Goal: Complete application form

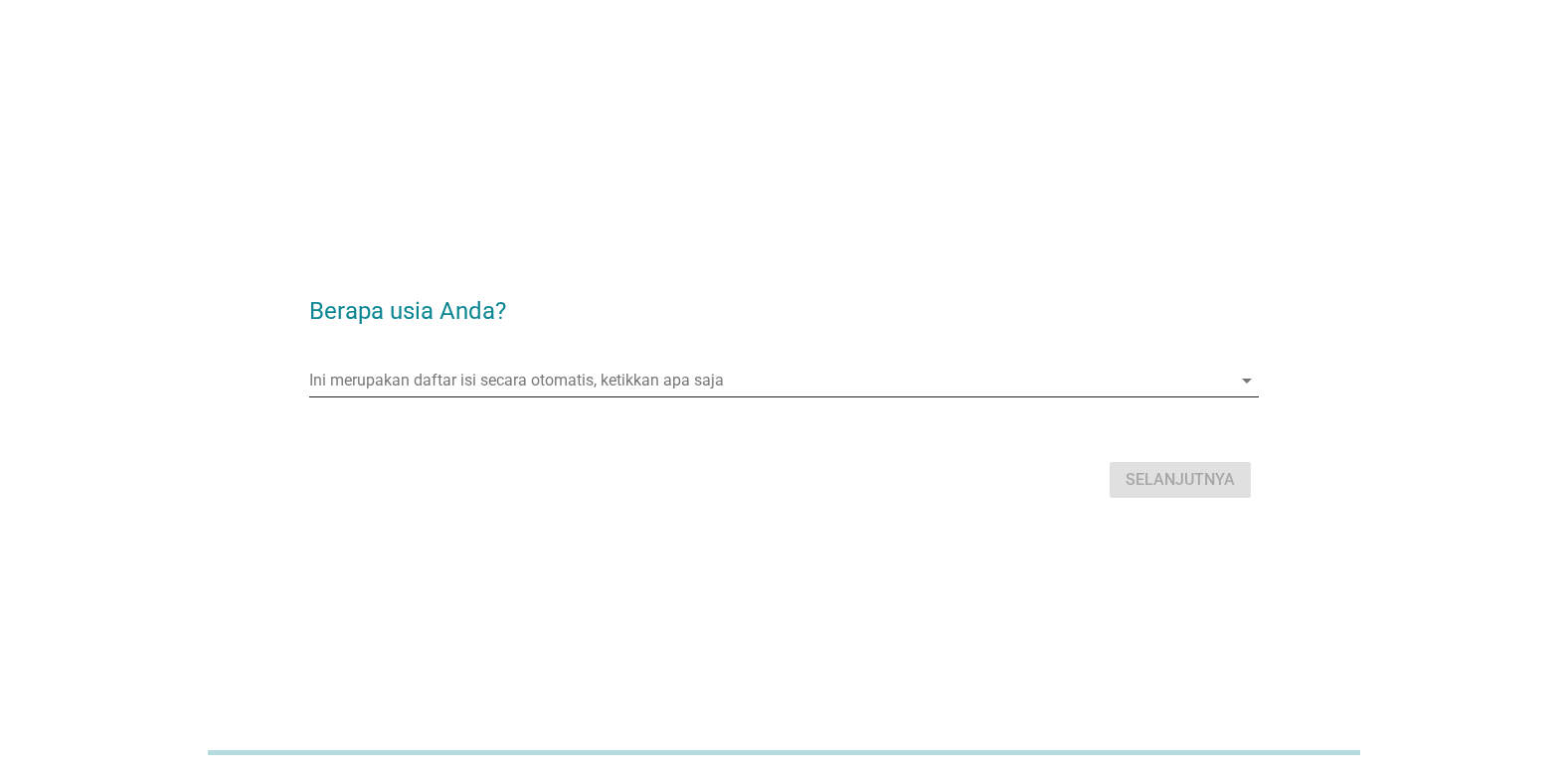
click at [776, 369] on input "Ini merupakan daftar isi secara otomatis, ketikkan apa saja" at bounding box center [770, 381] width 922 height 32
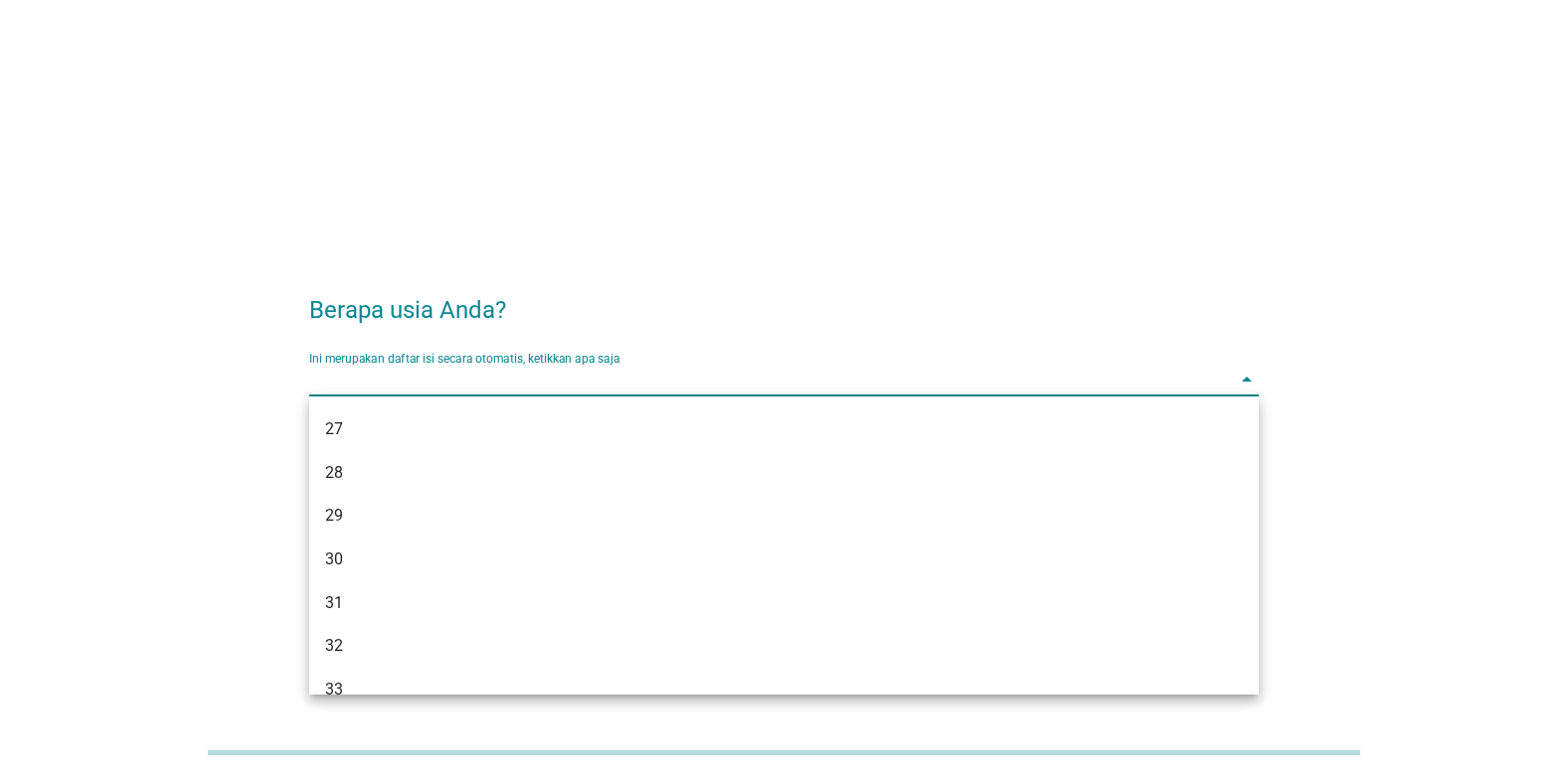
scroll to position [438, 0]
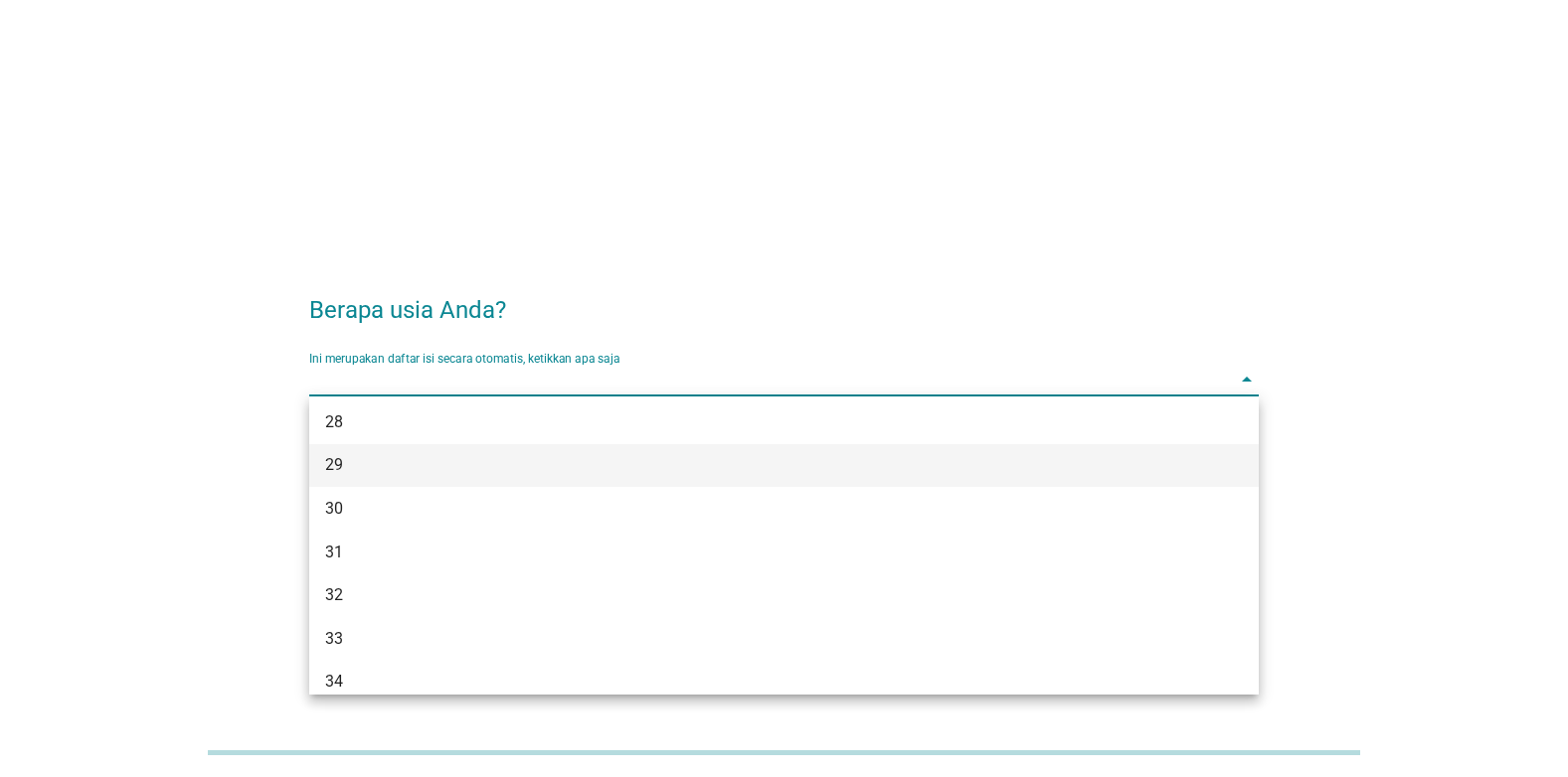
click at [584, 464] on div "29" at bounding box center [745, 465] width 841 height 24
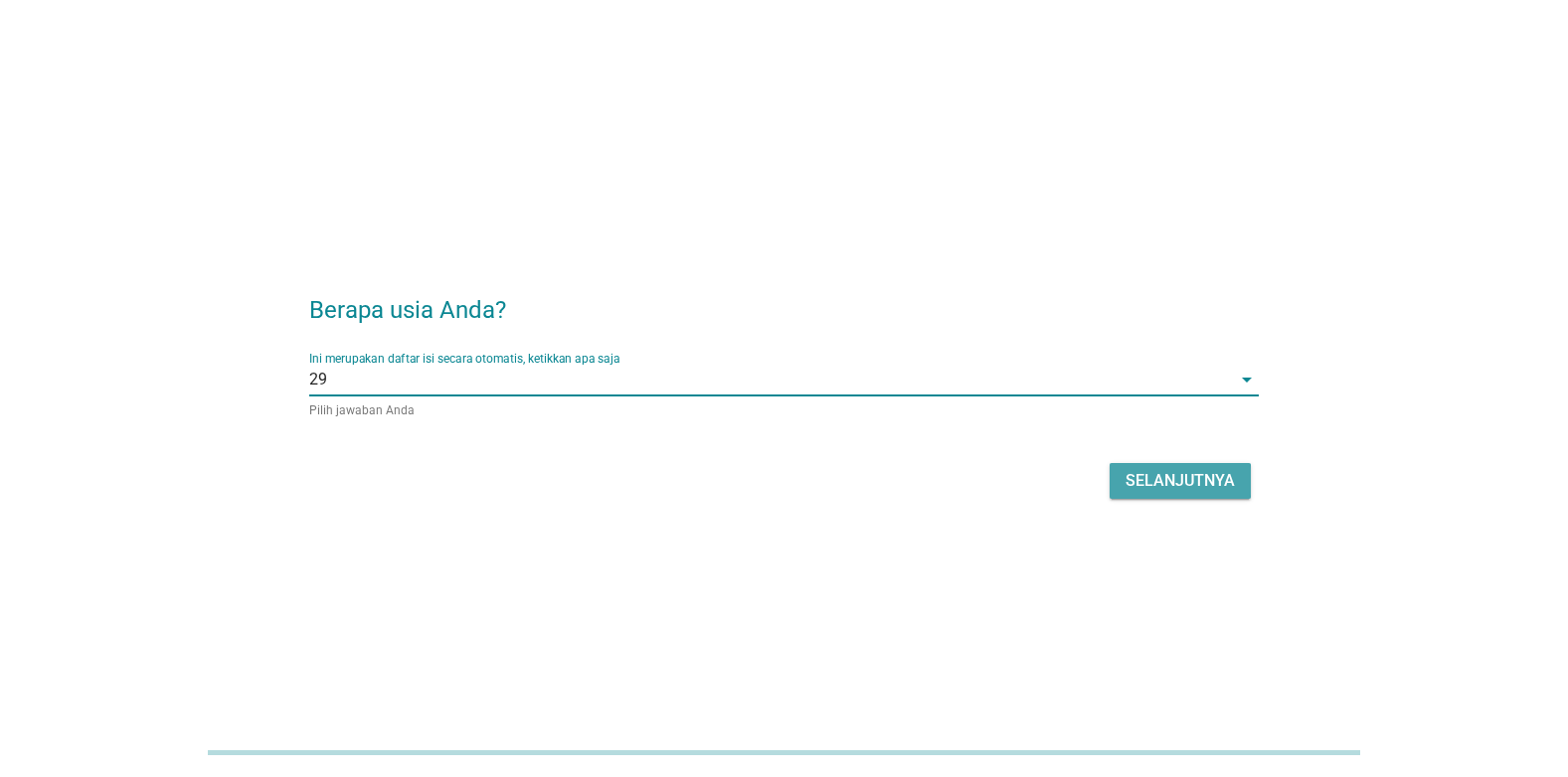
click at [1203, 481] on div "Selanjutnya" at bounding box center [1180, 481] width 110 height 24
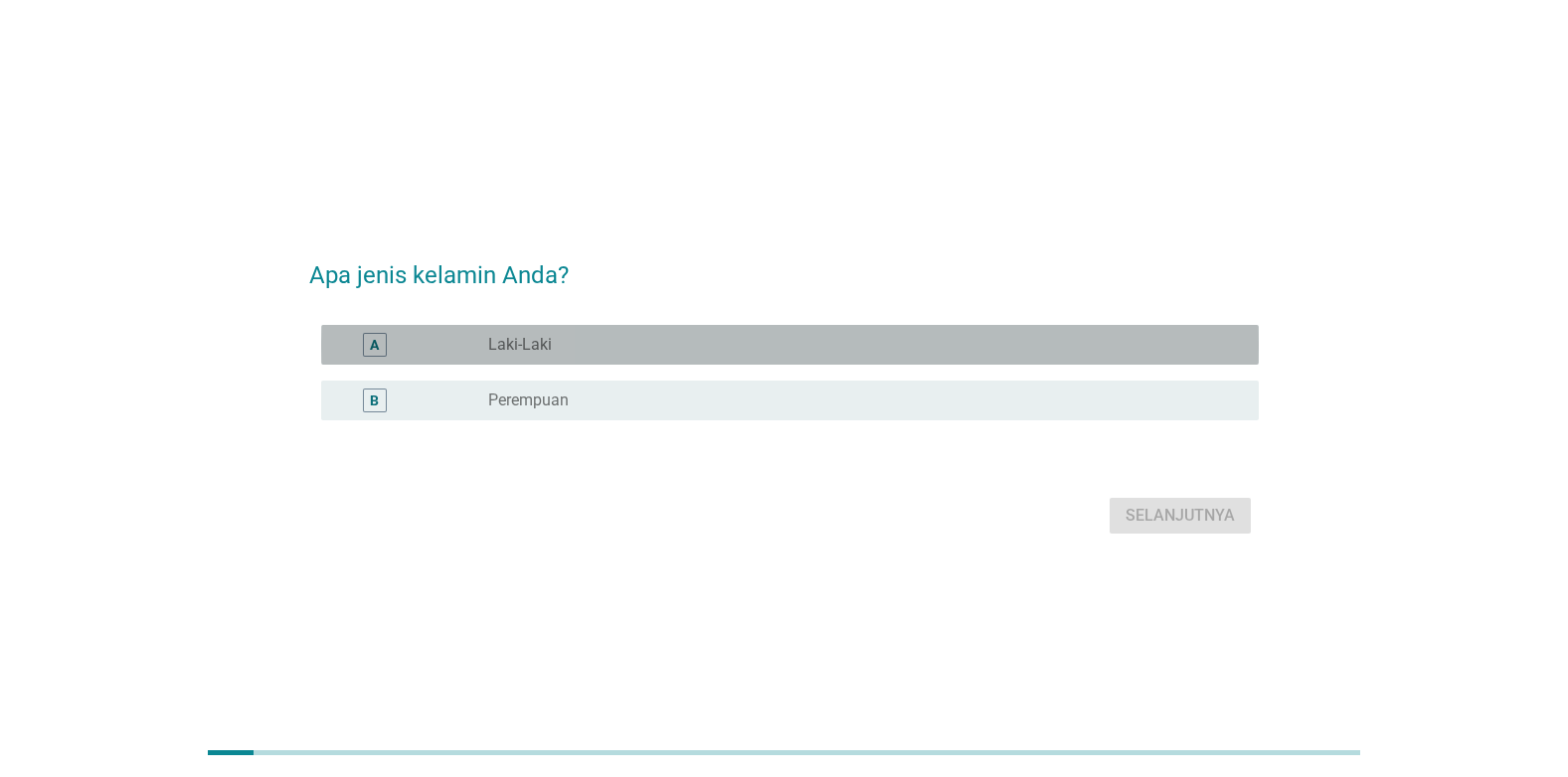
click at [688, 341] on div "radio_button_unchecked Laki-Laki" at bounding box center [857, 345] width 738 height 20
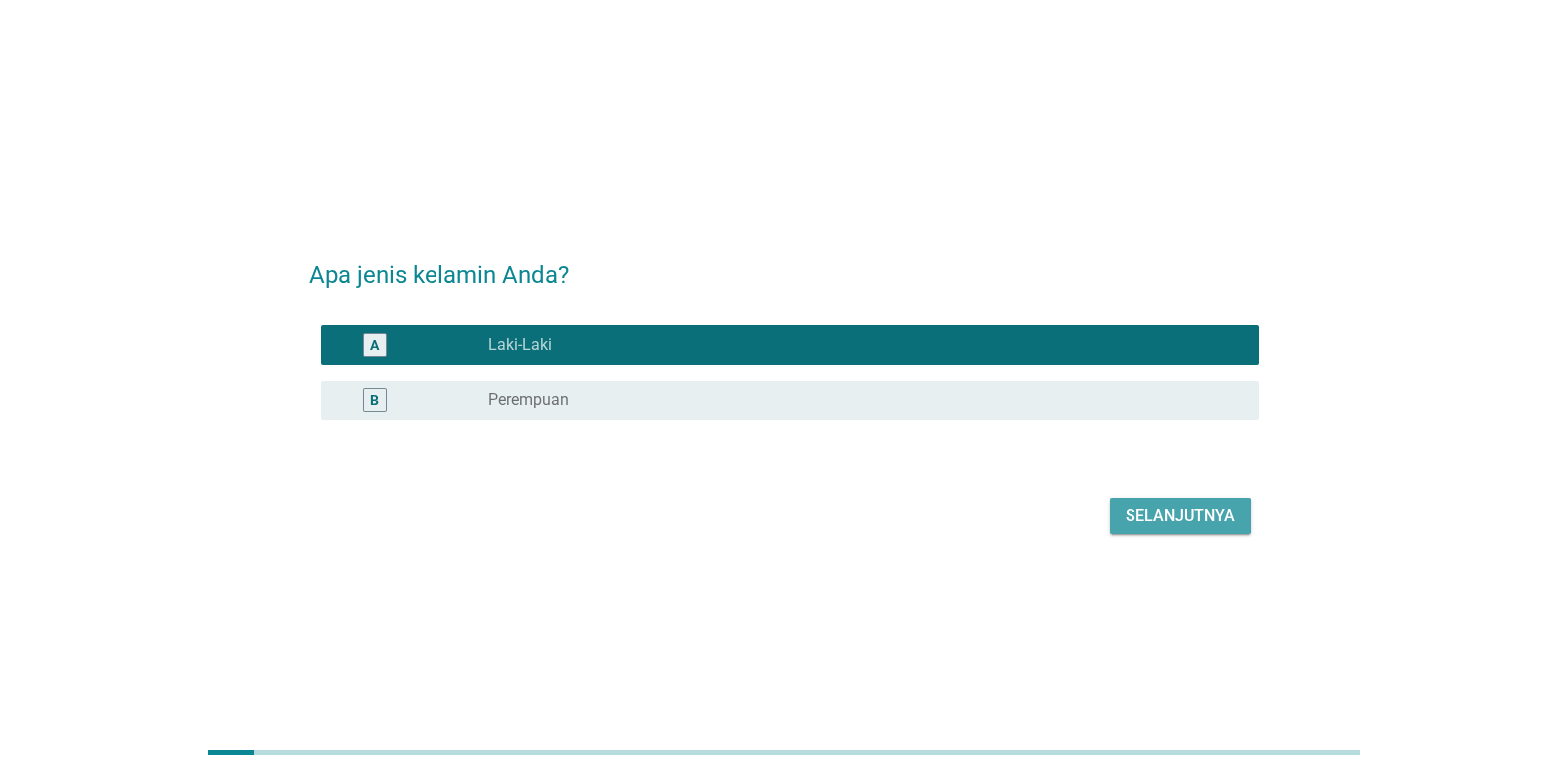
click at [1205, 515] on div "Selanjutnya" at bounding box center [1180, 516] width 110 height 24
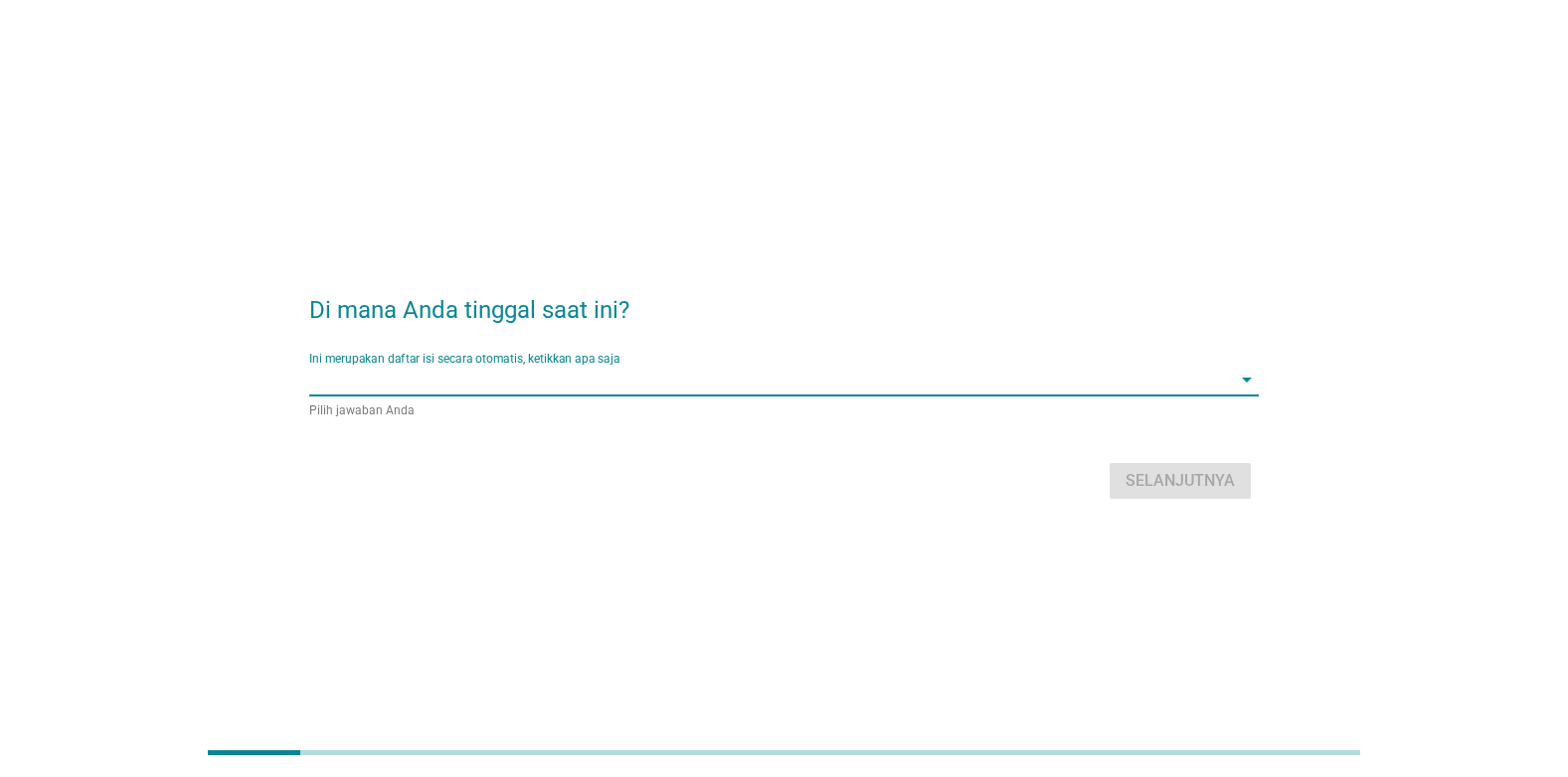
click at [774, 377] on input "Ini merupakan daftar isi secara otomatis, ketikkan apa saja" at bounding box center [770, 380] width 922 height 32
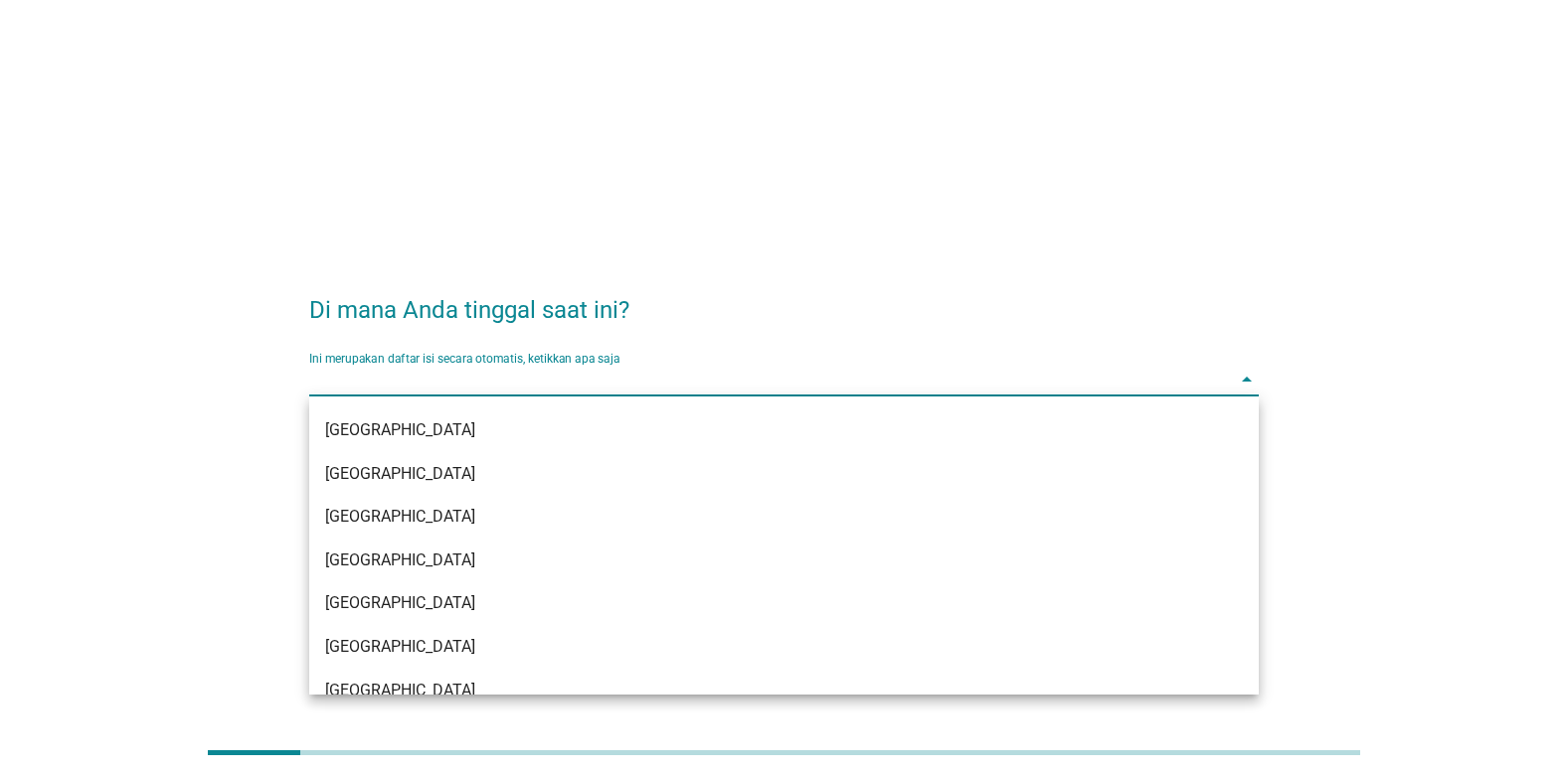
scroll to position [305, 0]
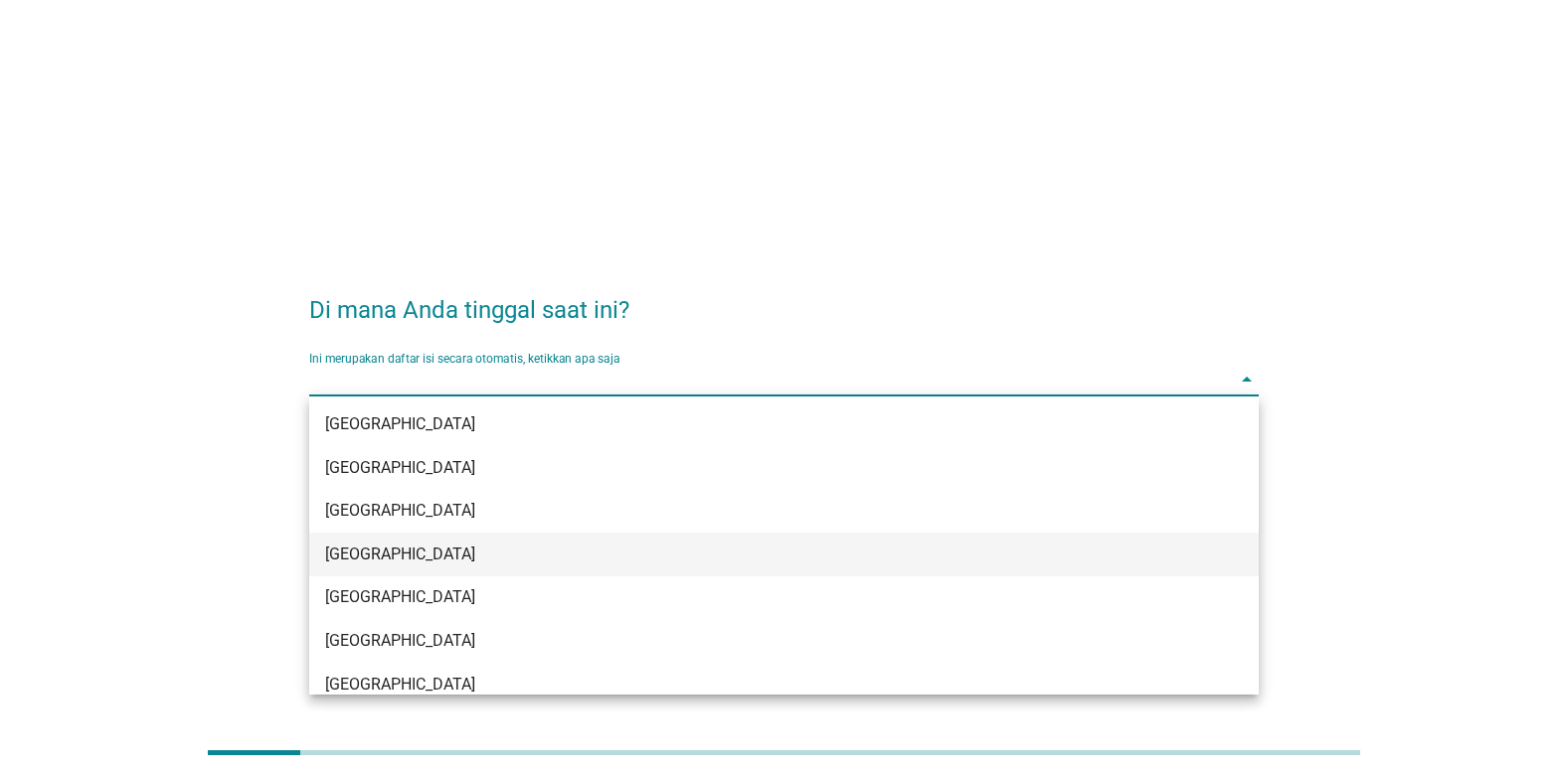
click at [650, 558] on div "[GEOGRAPHIC_DATA]" at bounding box center [745, 555] width 841 height 24
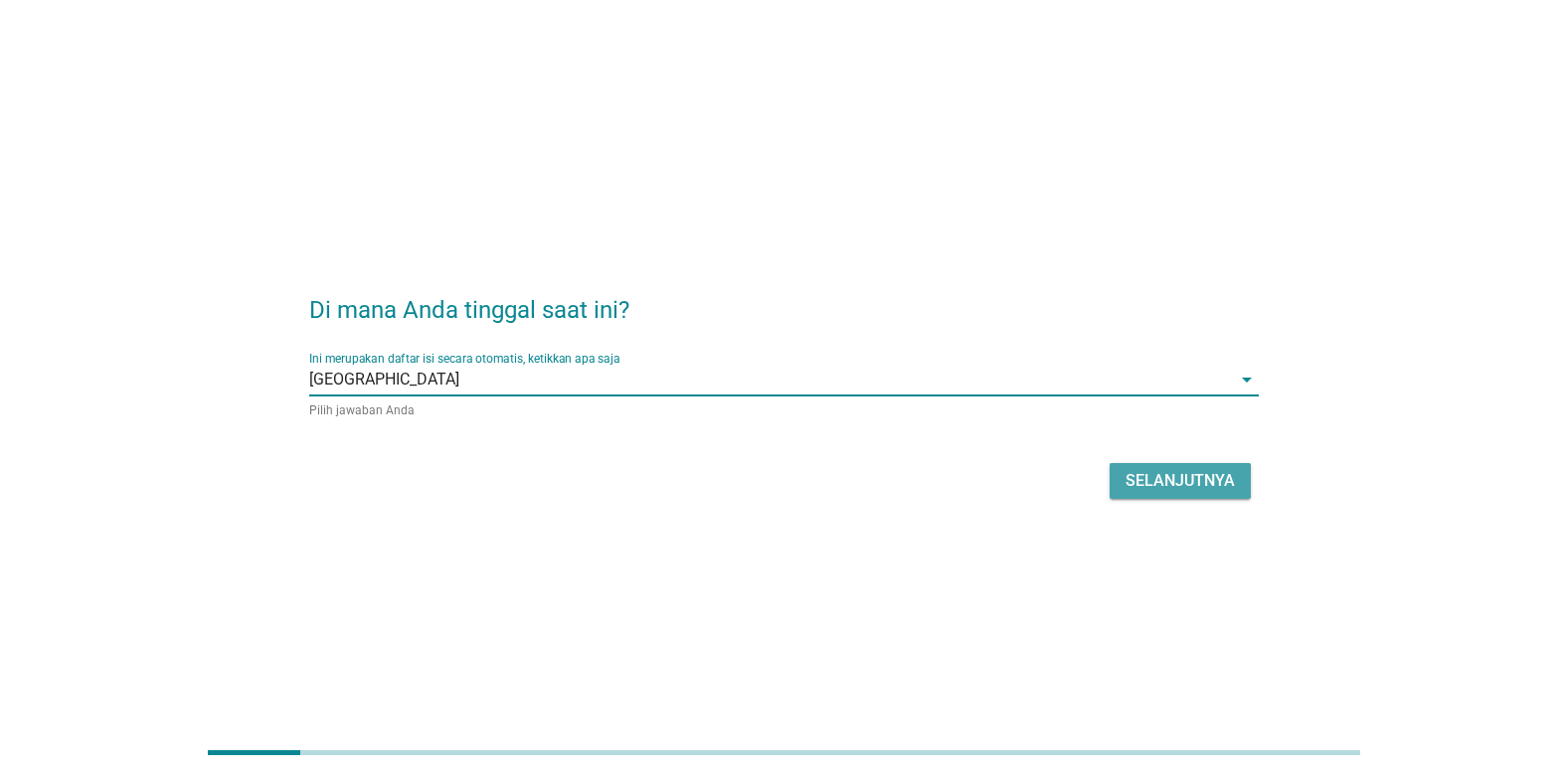
click at [1179, 480] on div "Selanjutnya" at bounding box center [1180, 481] width 110 height 24
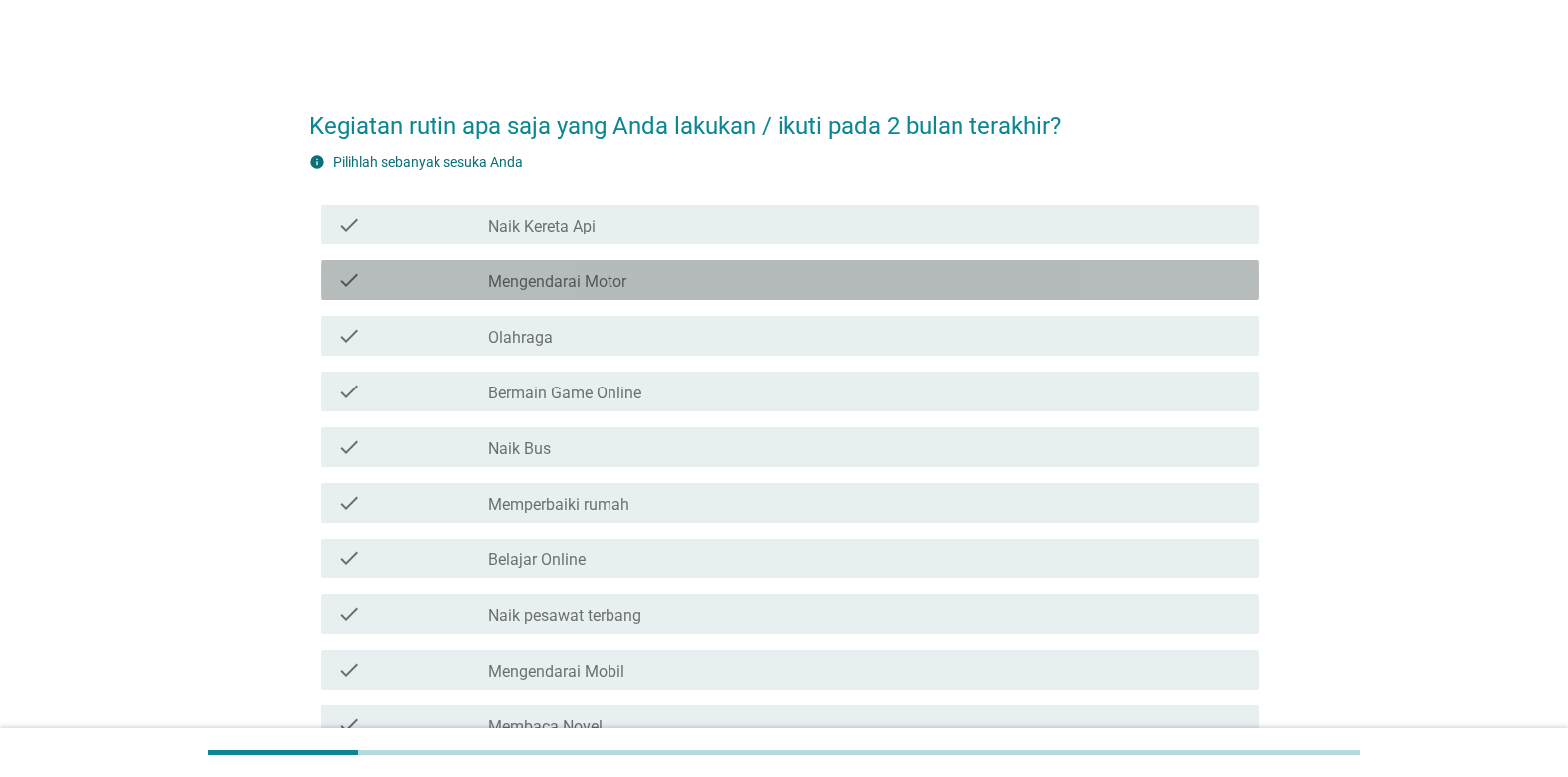
click at [755, 281] on div "check_box_outline_blank Mengendarai Motor" at bounding box center [865, 280] width 754 height 24
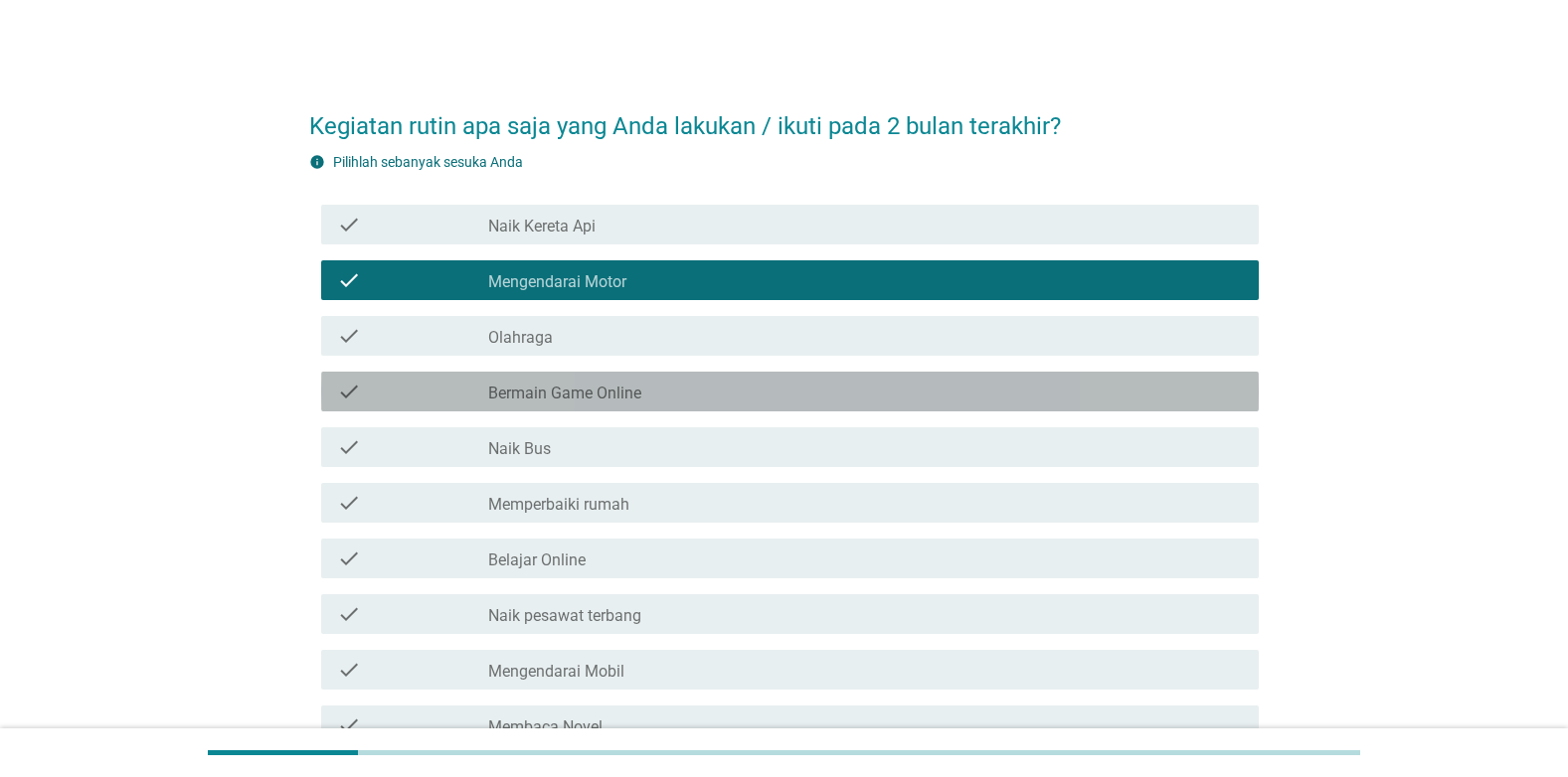
click at [705, 387] on div "check_box_outline_blank Bermain Game Online" at bounding box center [865, 392] width 754 height 24
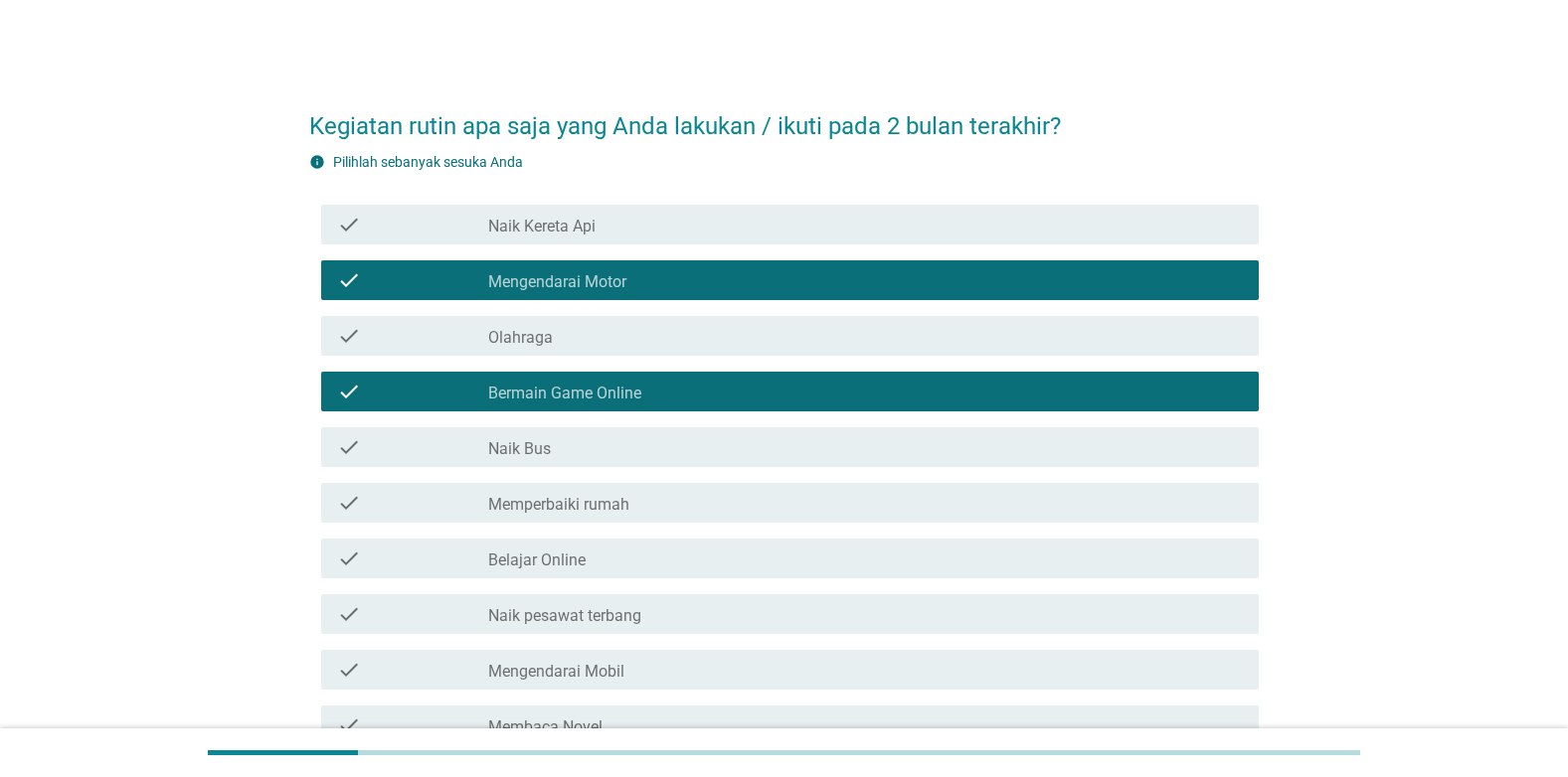
click at [638, 557] on div "check_box_outline_blank Belajar Online" at bounding box center [865, 559] width 754 height 24
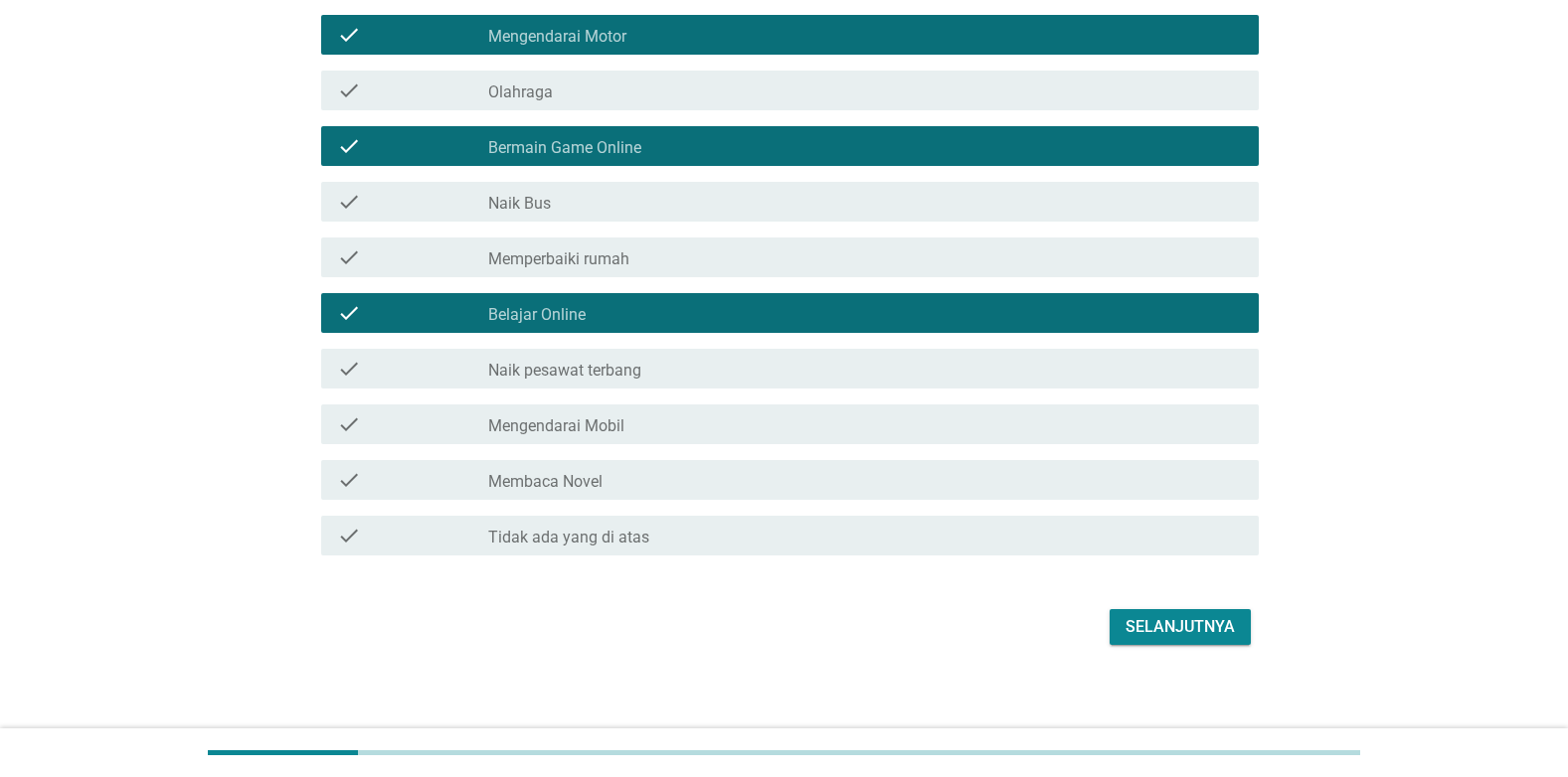
scroll to position [255, 0]
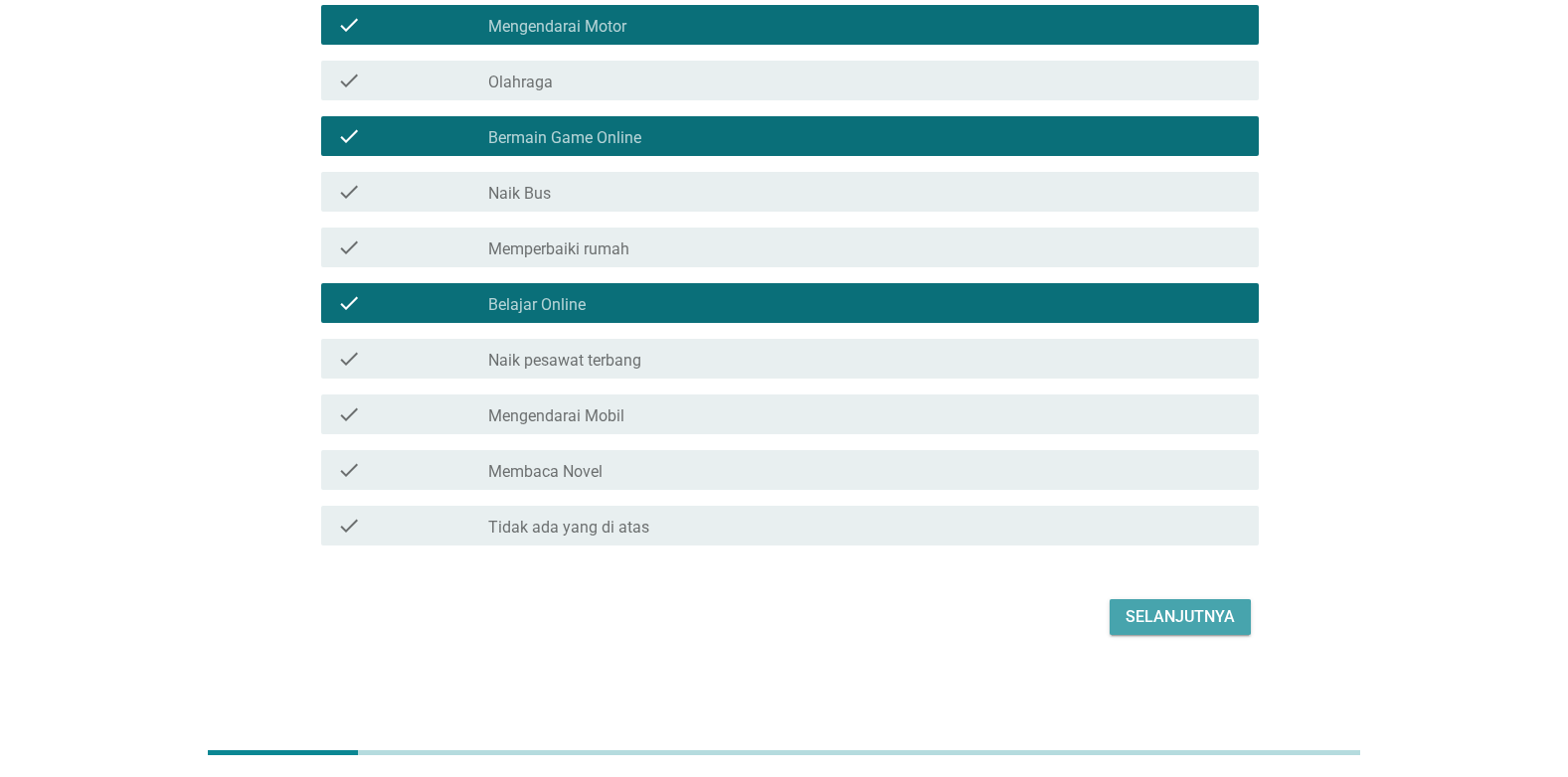
click at [1133, 620] on div "Selanjutnya" at bounding box center [1180, 617] width 110 height 24
